Goal: Check status: Check status

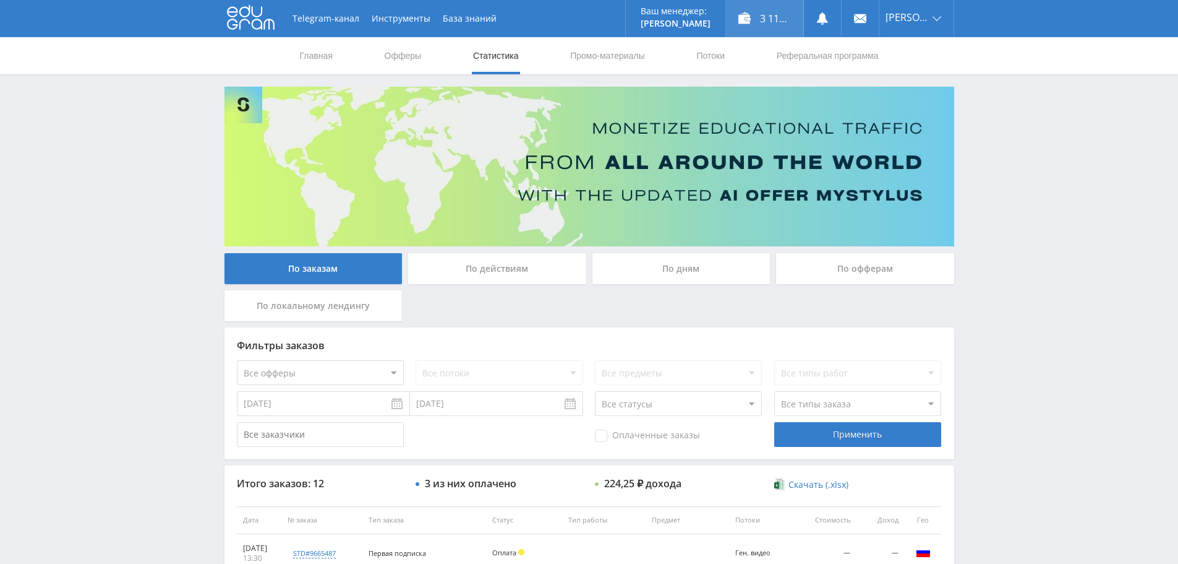
click at [760, 30] on div "3 117,25 ₽" at bounding box center [764, 18] width 77 height 37
